Goal: Information Seeking & Learning: Learn about a topic

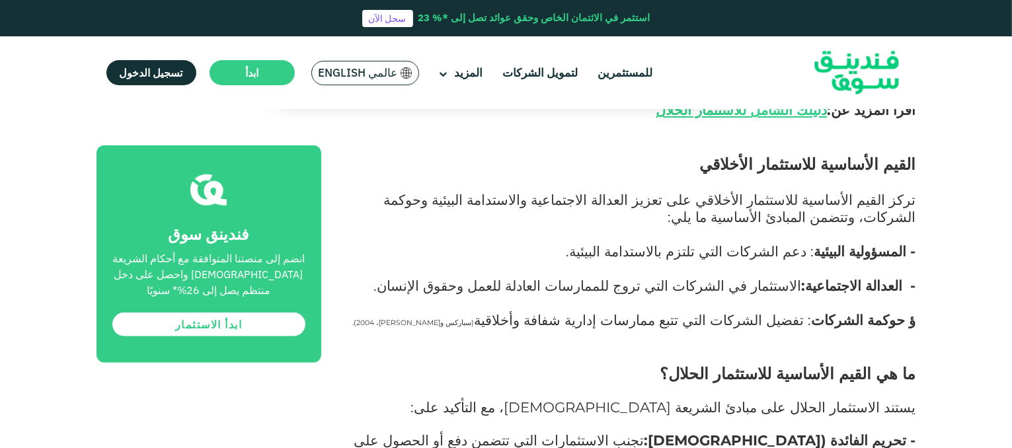
scroll to position [1031, 0]
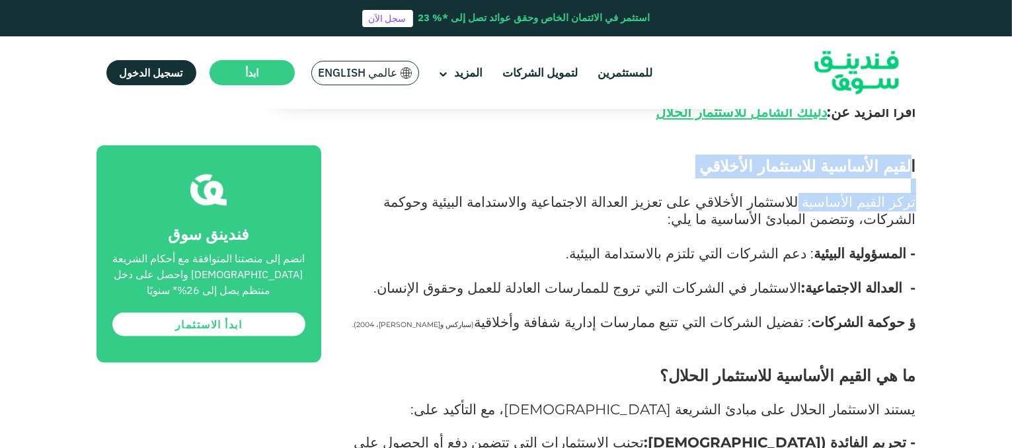
drag, startPoint x: 912, startPoint y: 132, endPoint x: 828, endPoint y: 169, distance: 92.1
click at [826, 193] on span "تركز القيم الأساسية للاستثمار الأخلاقي على تعزيز العدالة الاجتماعية والاستدامة …" at bounding box center [650, 210] width 532 height 34
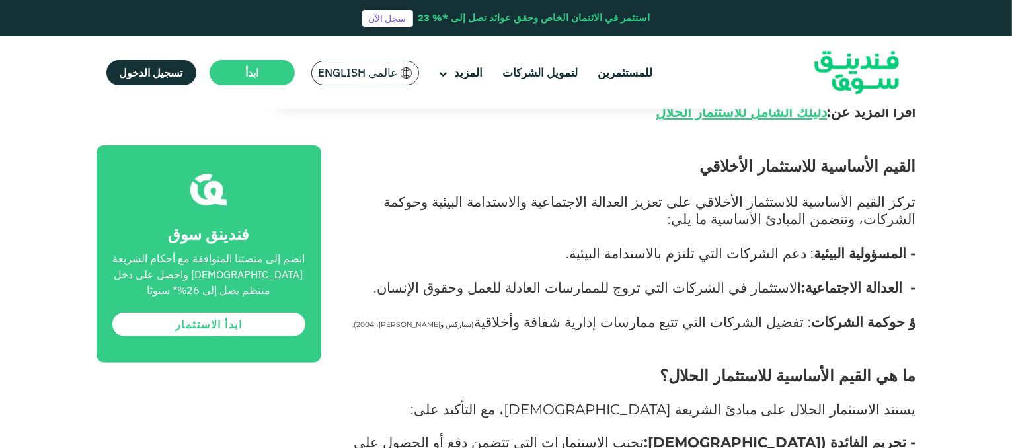
drag, startPoint x: 915, startPoint y: 130, endPoint x: 563, endPoint y: 284, distance: 383.7
copy div "القيم الأساسية للاستثمار الأخلاقي تركز القيم الأساسية للاستثمار الأخلاقي على تع…"
click at [772, 270] on p "تركز القيم الأساسية للاستثمار الأخلاقي على تعزيز العدالة الاجتماعية والاستدامة …" at bounding box center [633, 280] width 565 height 173
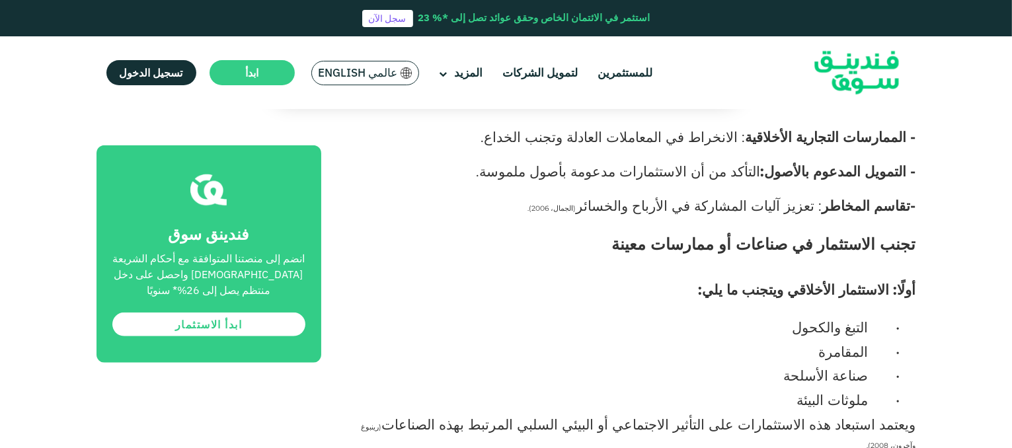
scroll to position [1362, 0]
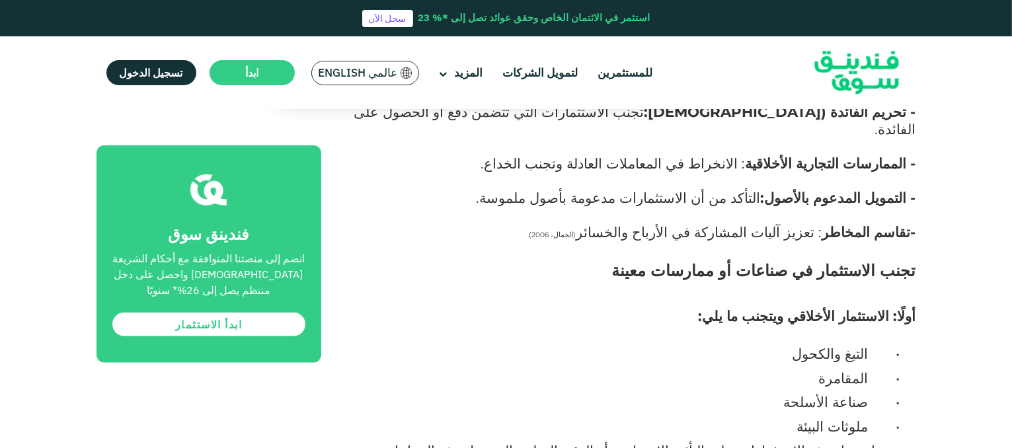
click at [915, 261] on span "تجنب الاستثمار في صناعات أو ممارسات معينة" at bounding box center [764, 270] width 304 height 19
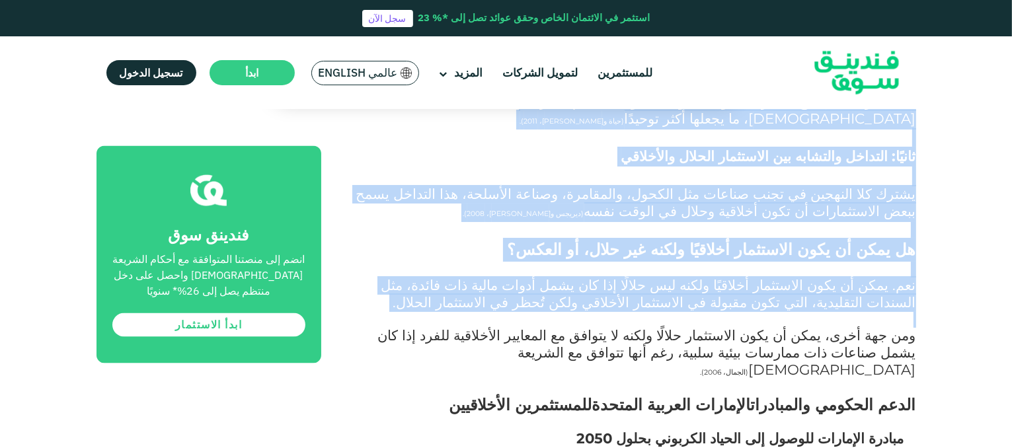
scroll to position [4406, 0]
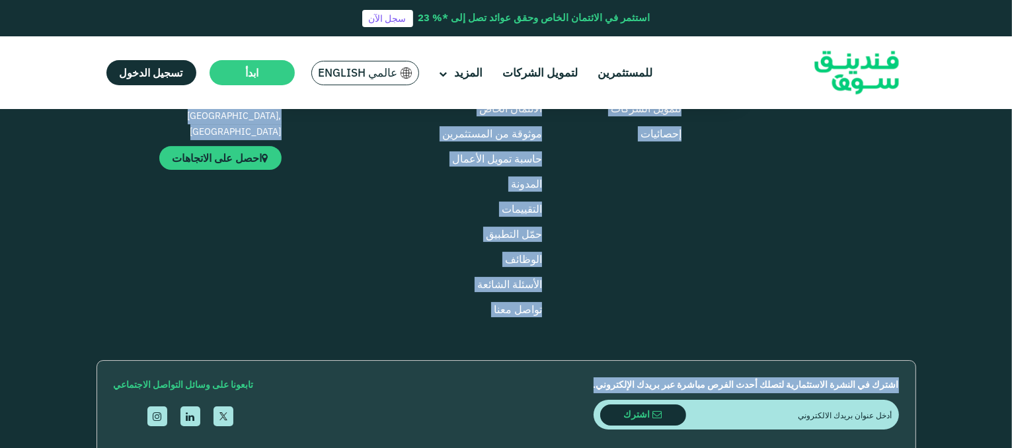
drag, startPoint x: 916, startPoint y: 201, endPoint x: 719, endPoint y: 141, distance: 205.3
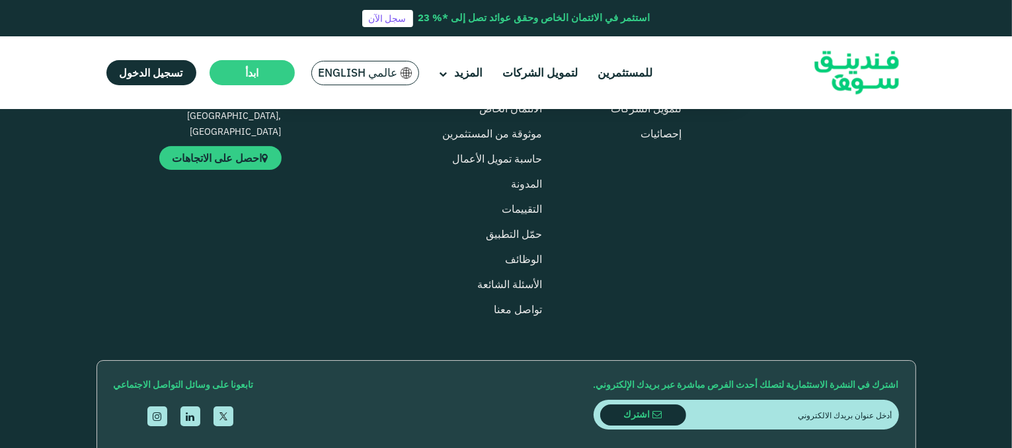
click at [740, 360] on div "اشترك في النشرة الاستثمارية لتصلك أحدث الفرص مباشرة عبر بريدك الإلكتروني. اشترك…" at bounding box center [507, 409] width 820 height 98
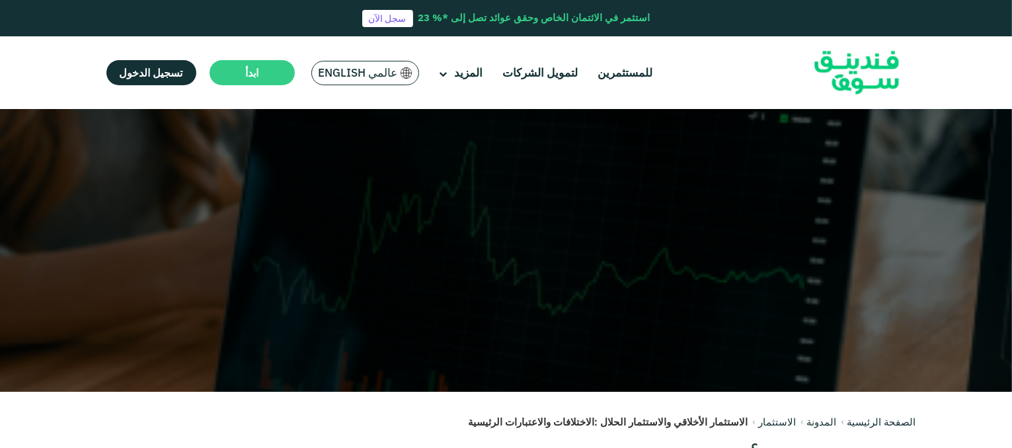
click at [738, 191] on div at bounding box center [506, 250] width 1012 height 283
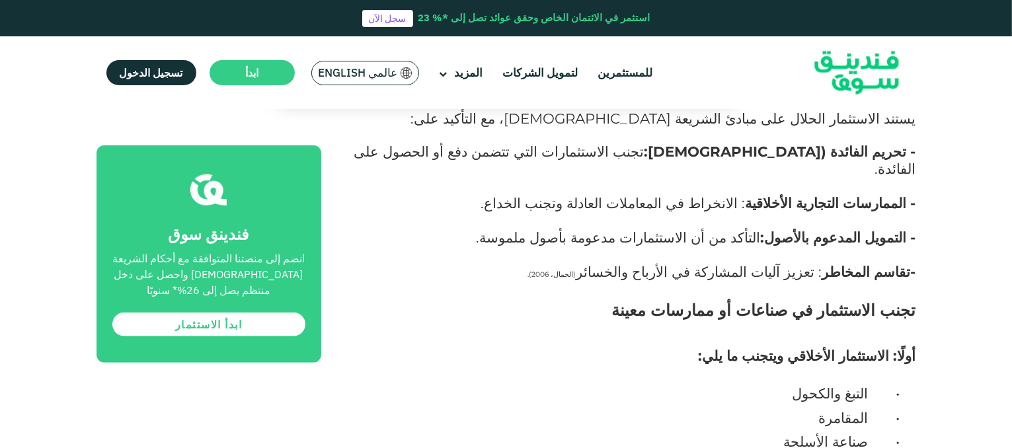
scroll to position [1349, 0]
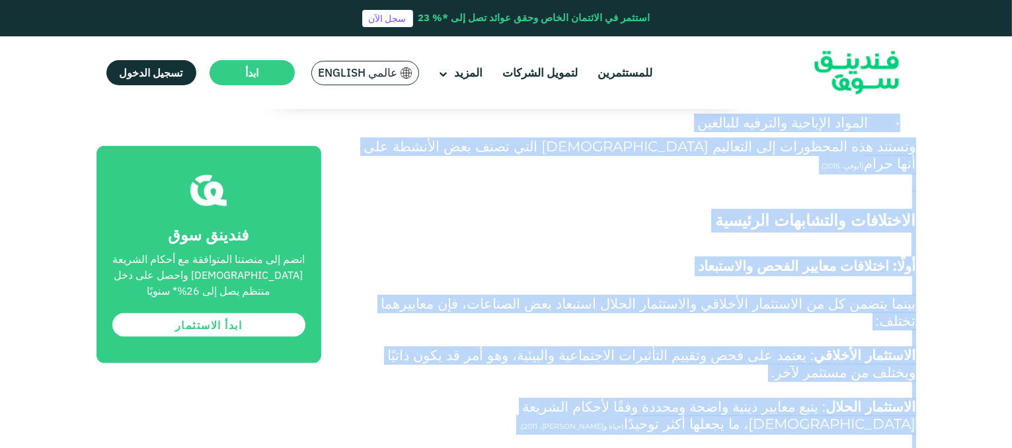
scroll to position [1900, 0]
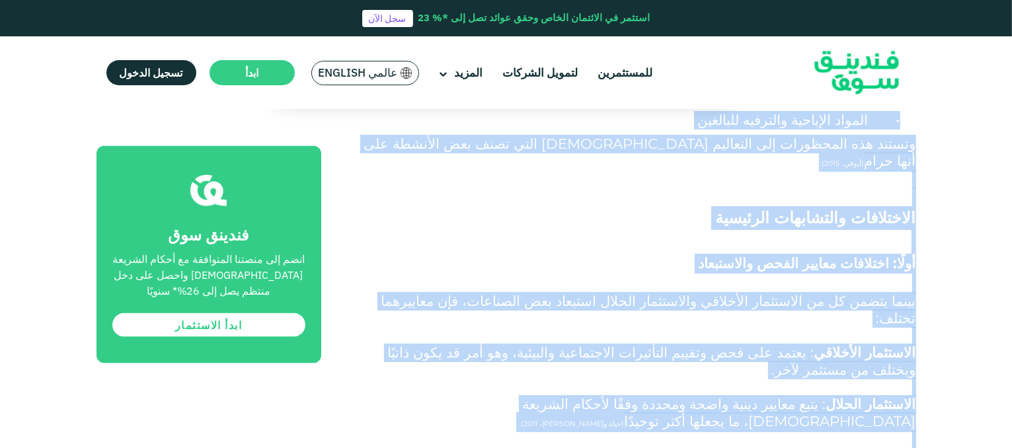
drag, startPoint x: 914, startPoint y: 217, endPoint x: 757, endPoint y: 344, distance: 201.6
click at [757, 344] on div "لا يتعلق الاستثمار بالسعي نحو تحقيق العوائد المالية فحسب؛ بل إنه بالنسبة للكثير…" at bounding box center [633, 298] width 565 height 3028
copy div "lore ipsumdolo si ametco ad elitsed doeiu temًi: utlaboree dolorema aliqua en a…"
